Goal: Information Seeking & Learning: Understand process/instructions

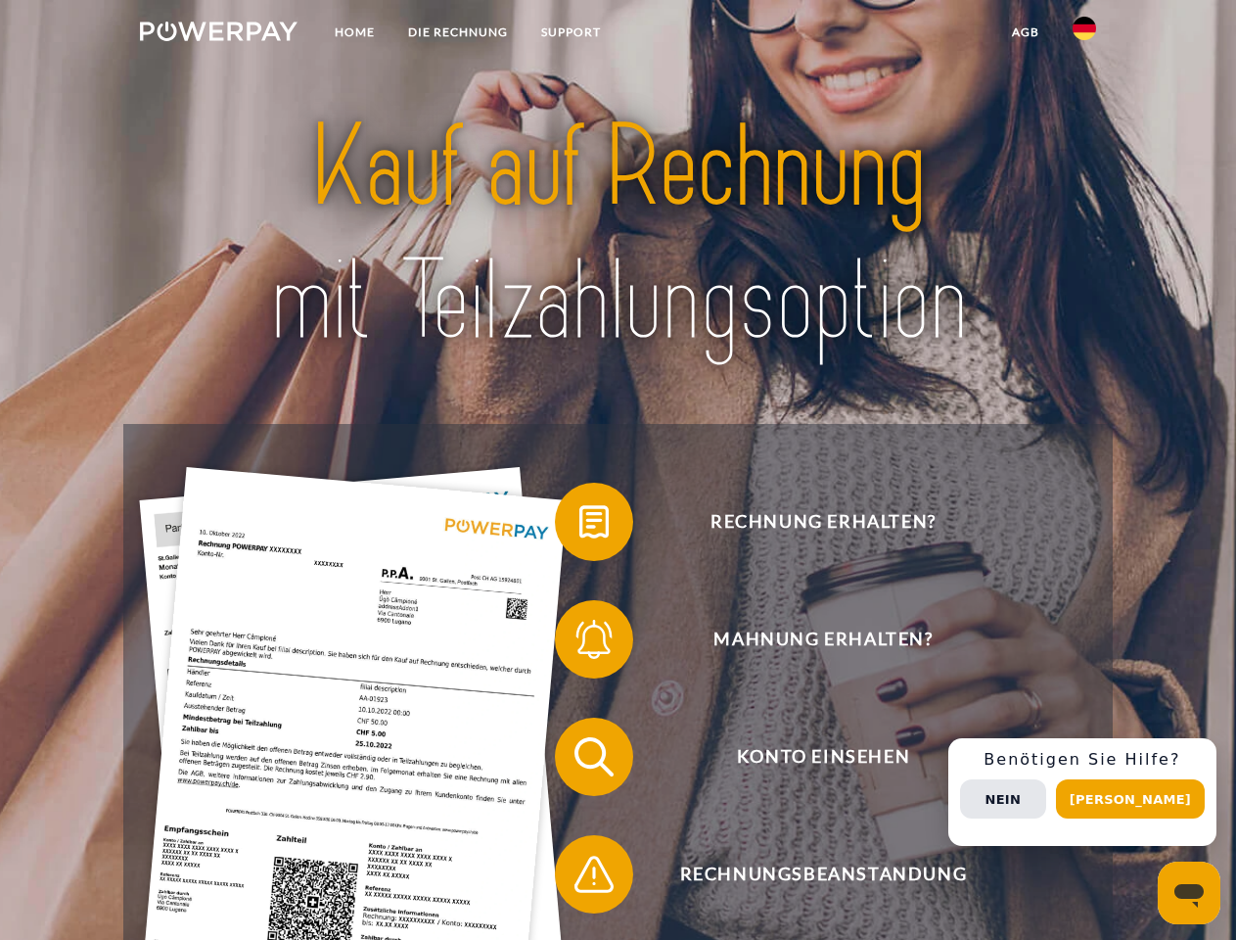
click at [218, 34] on img at bounding box center [219, 32] width 158 height 20
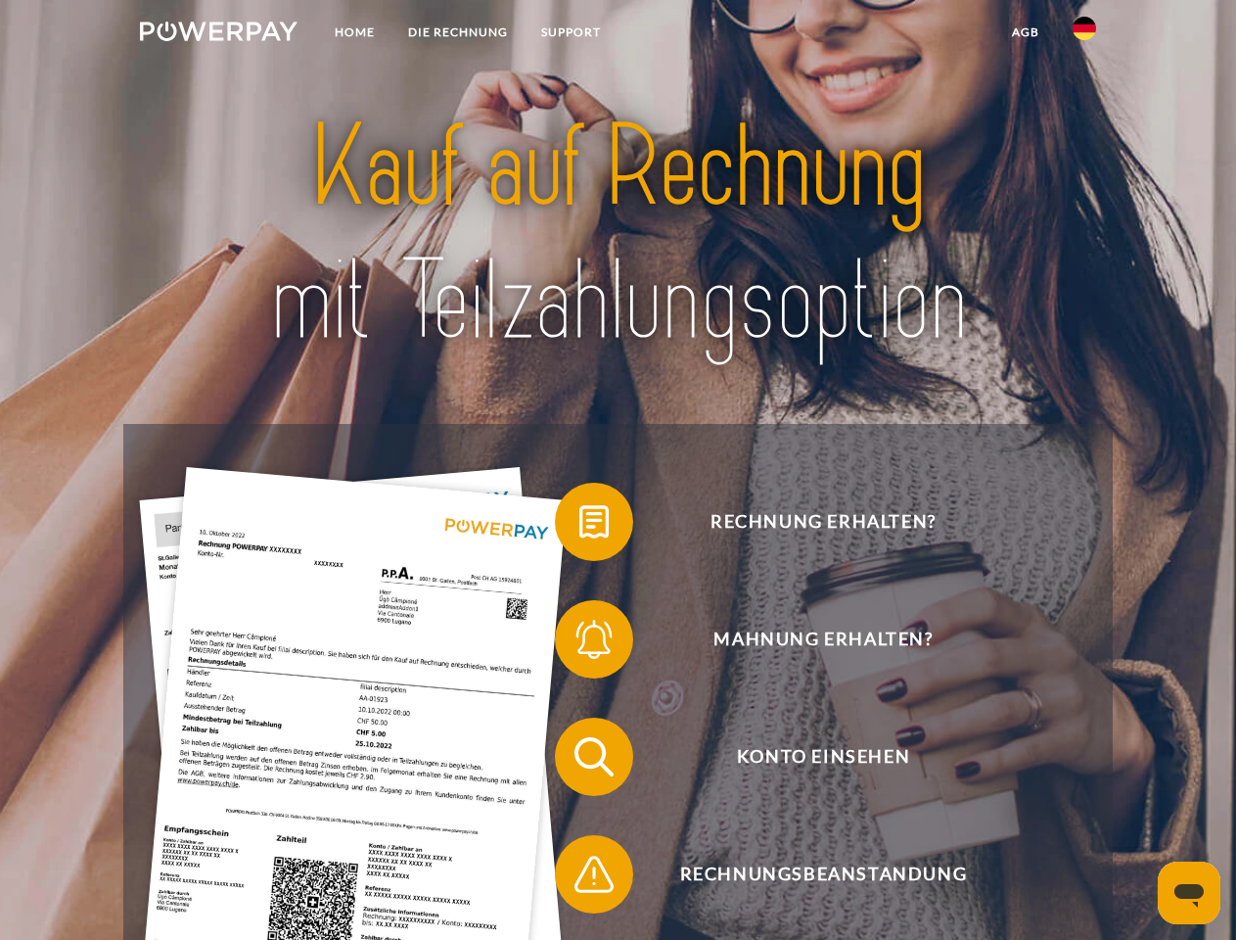
click at [1085, 34] on img at bounding box center [1084, 28] width 23 height 23
click at [1025, 32] on link "agb" at bounding box center [1026, 32] width 61 height 35
click at [580, 526] on span at bounding box center [565, 522] width 98 height 98
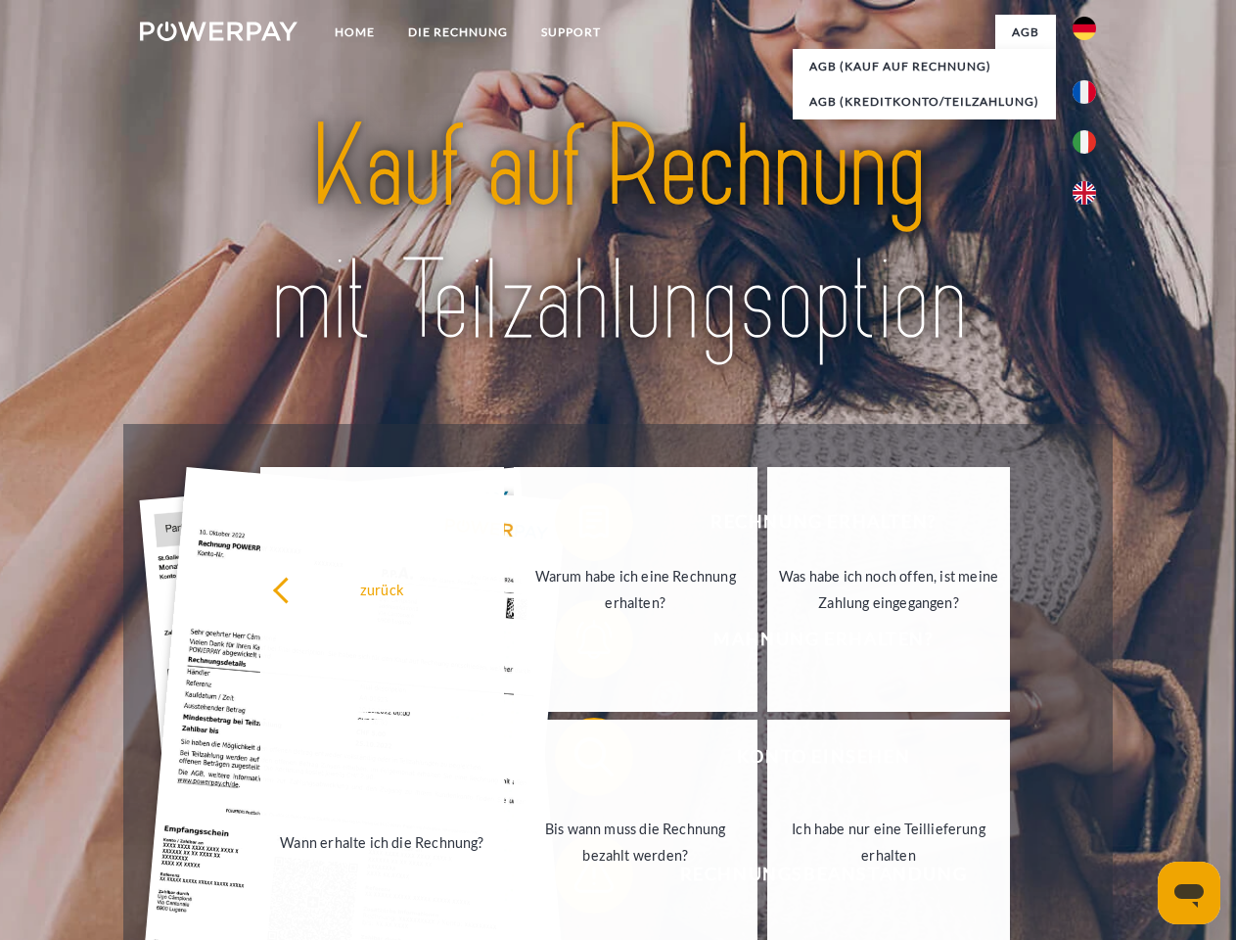
click at [580, 643] on div "Rechnung erhalten? Mahnung erhalten? Konto einsehen" at bounding box center [617, 815] width 989 height 783
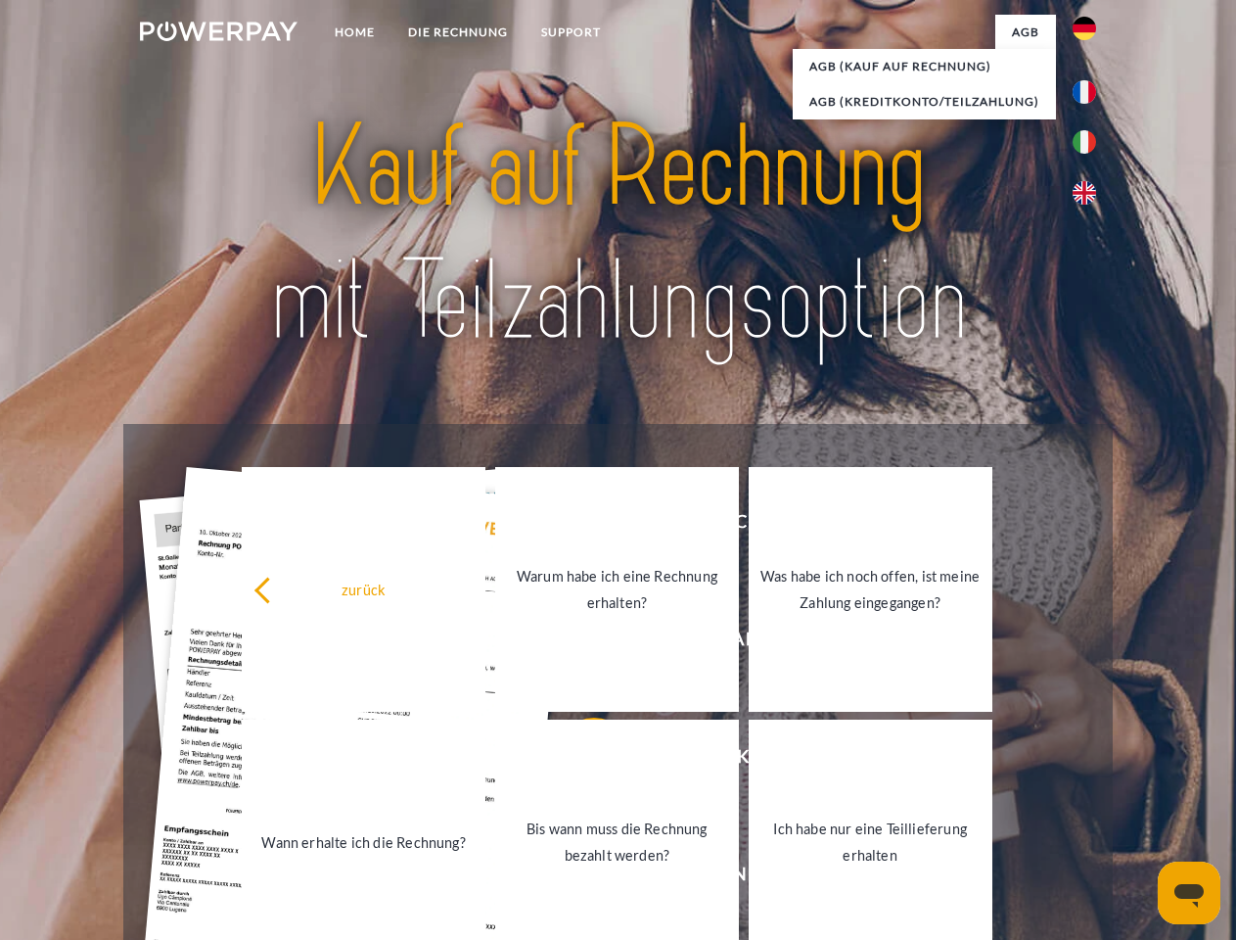
click at [580, 761] on link "Bis wann muss die Rechnung bezahlt werden?" at bounding box center [617, 842] width 244 height 245
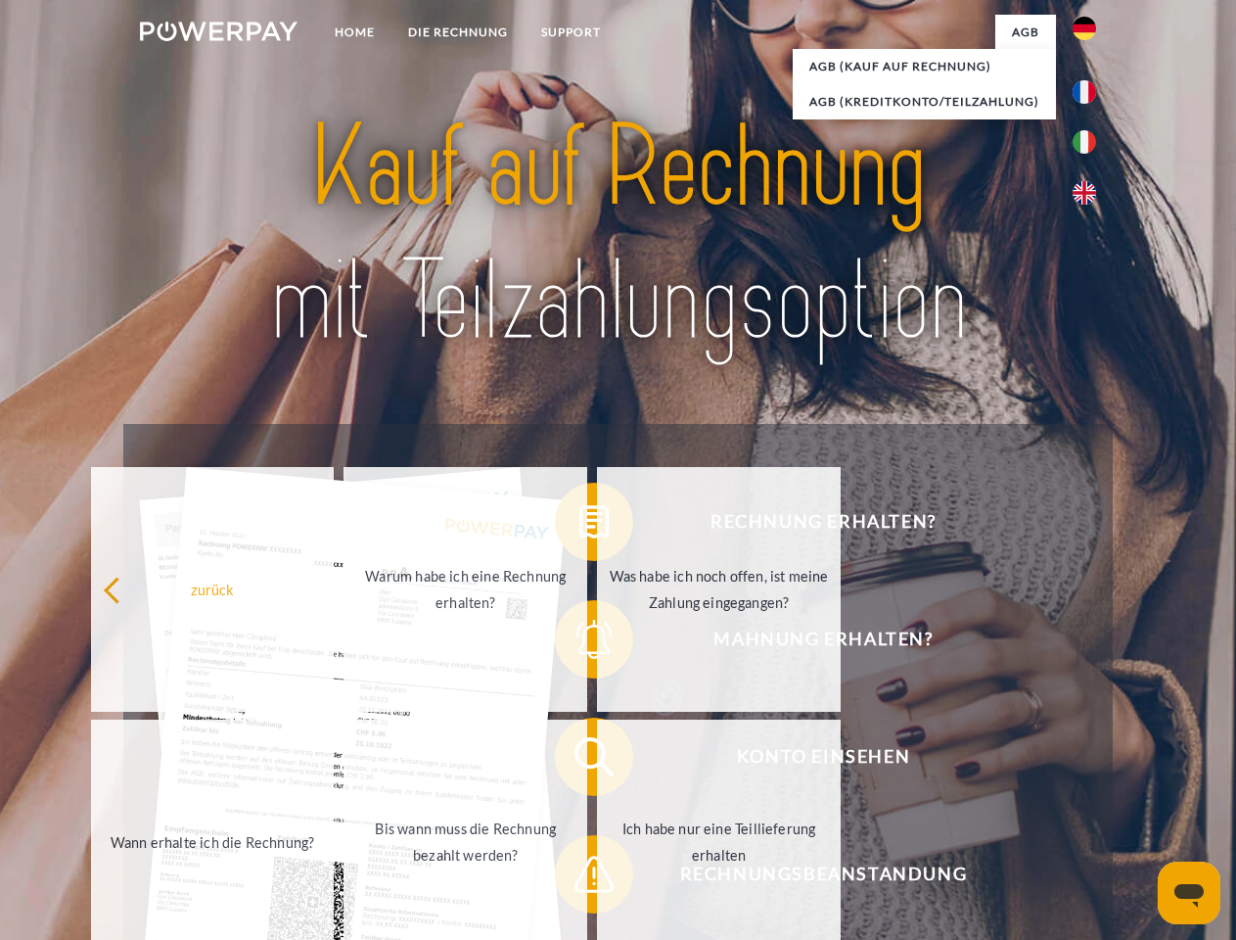
click at [580, 878] on span at bounding box center [565, 874] width 98 height 98
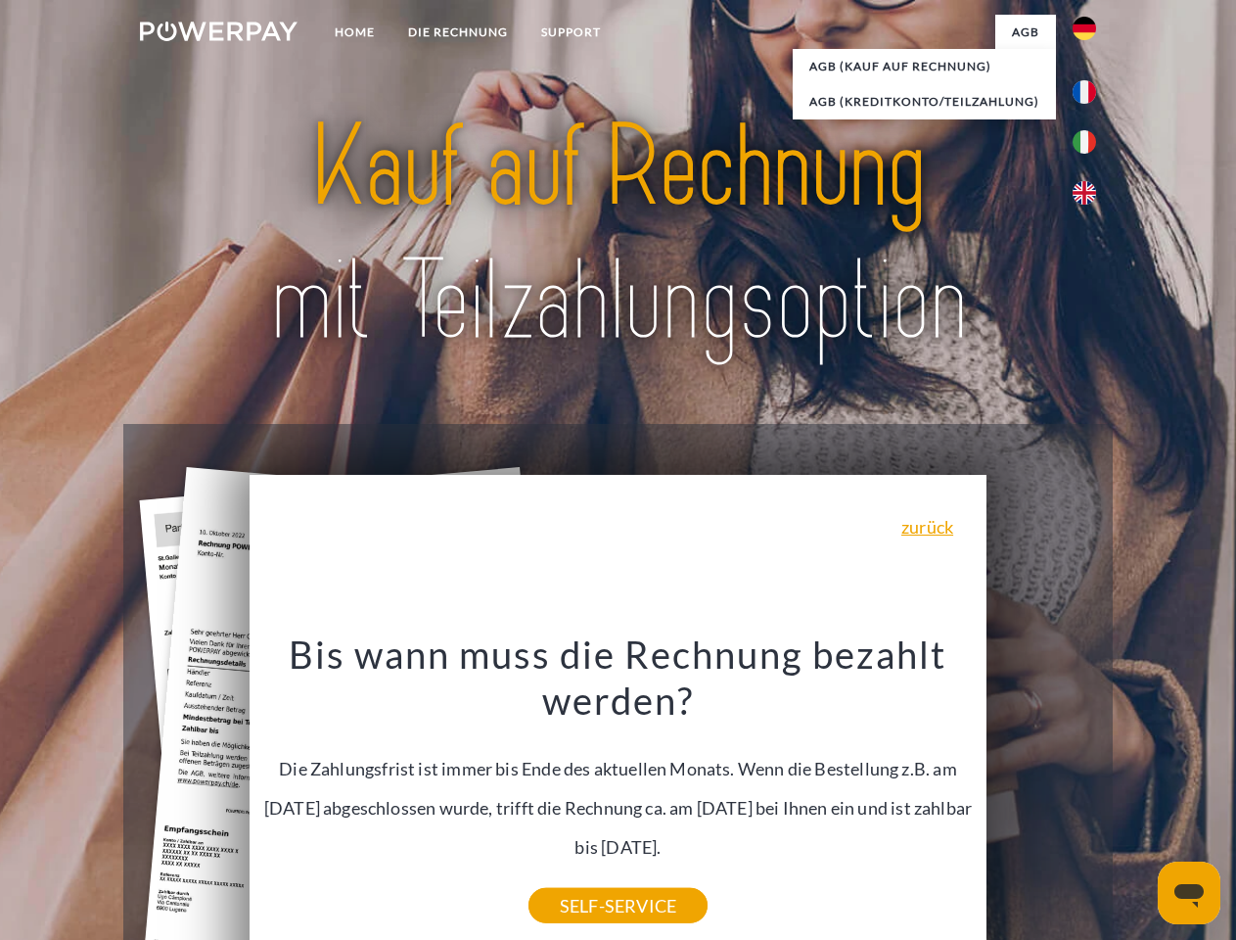
click at [1090, 792] on div "Rechnung erhalten? Mahnung erhalten? Konto einsehen" at bounding box center [617, 815] width 989 height 783
click at [1042, 796] on span "Konto einsehen" at bounding box center [823, 757] width 480 height 78
click at [1138, 799] on header "Home DIE RECHNUNG SUPPORT" at bounding box center [618, 676] width 1236 height 1352
